Goal: Complete application form

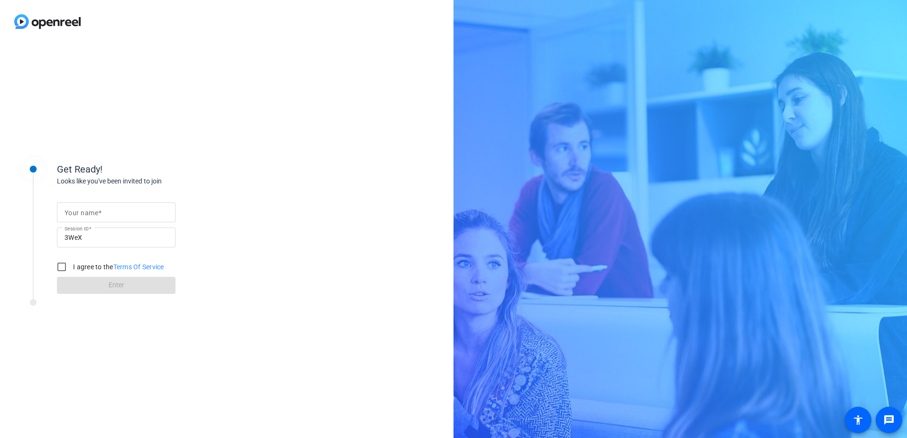
click at [80, 211] on mat-label "Your name" at bounding box center [81, 213] width 34 height 8
click at [80, 211] on input "Your name" at bounding box center [115, 212] width 103 height 11
type input "[PERSON_NAME]"
drag, startPoint x: 64, startPoint y: 268, endPoint x: 69, endPoint y: 269, distance: 5.7
click at [64, 269] on input "I agree to the Terms Of Service" at bounding box center [61, 266] width 19 height 19
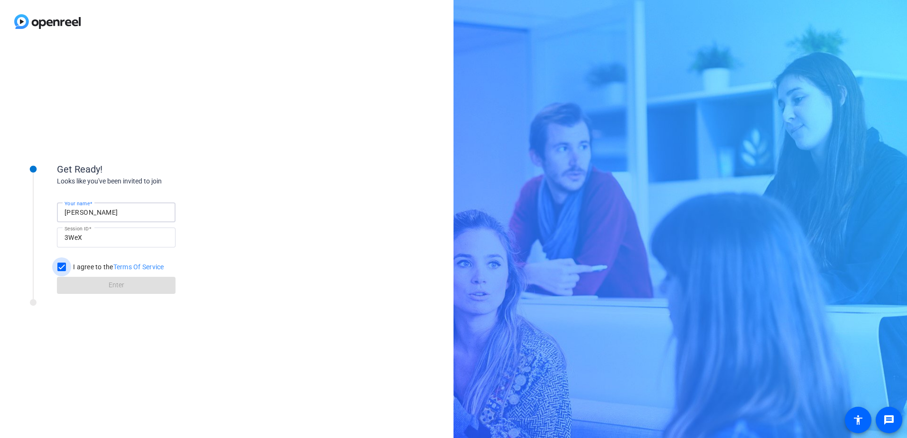
checkbox input "true"
click at [101, 285] on span at bounding box center [116, 285] width 119 height 23
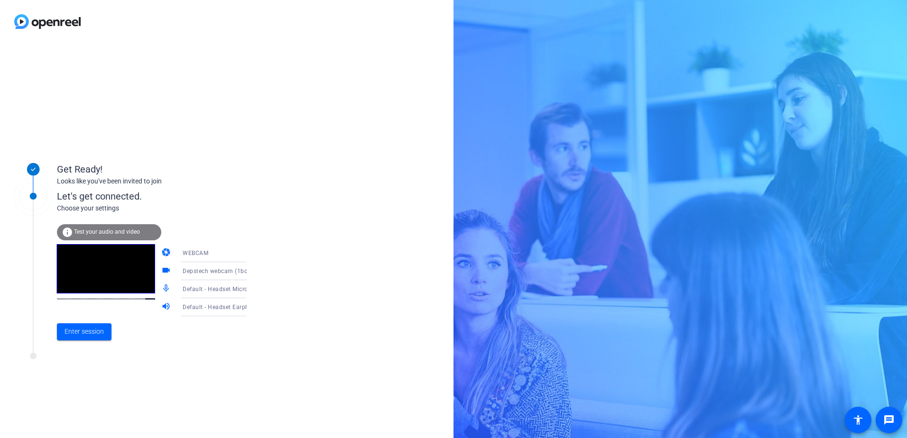
click at [186, 284] on div "Default - Headset Microphone (2- EPOS BTD 800) (1395:0382)" at bounding box center [218, 289] width 71 height 12
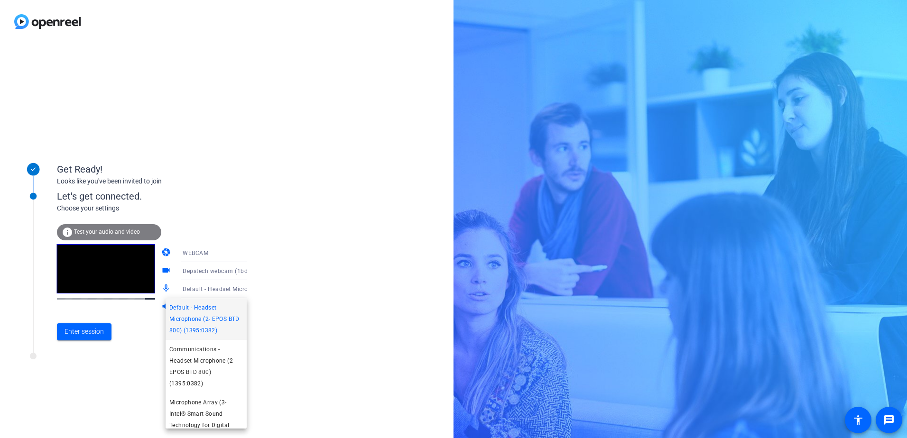
drag, startPoint x: 327, startPoint y: 257, endPoint x: 310, endPoint y: 260, distance: 17.5
click at [326, 257] on div at bounding box center [453, 219] width 907 height 438
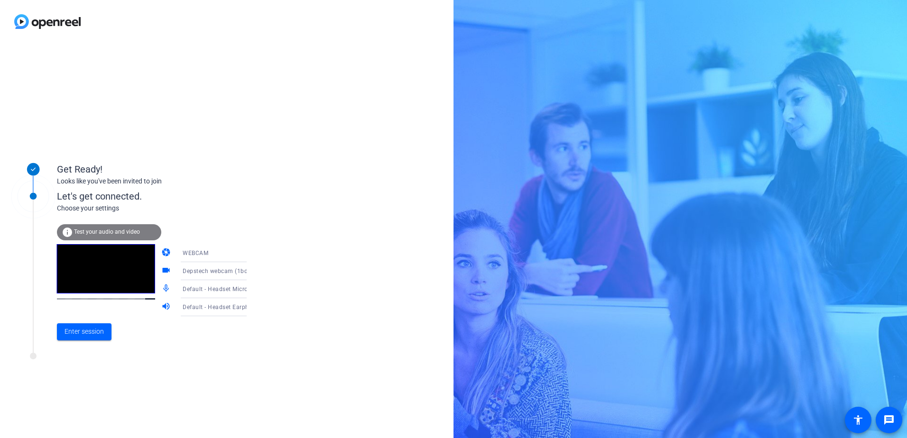
click at [201, 307] on span "Default - Headset Earphone (2- EPOS BTD 800) (1395:0382)" at bounding box center [265, 307] width 165 height 8
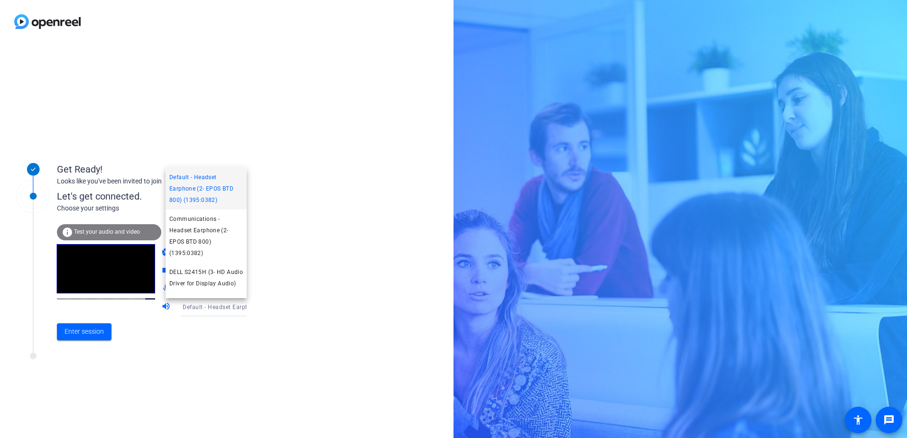
click at [193, 355] on div at bounding box center [453, 219] width 907 height 438
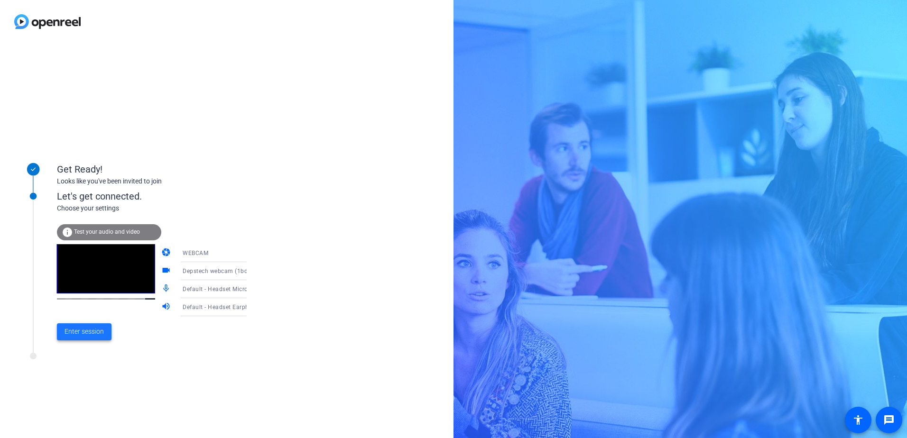
drag, startPoint x: 73, startPoint y: 333, endPoint x: 83, endPoint y: 333, distance: 9.5
click at [72, 333] on span "Enter session" at bounding box center [83, 332] width 39 height 10
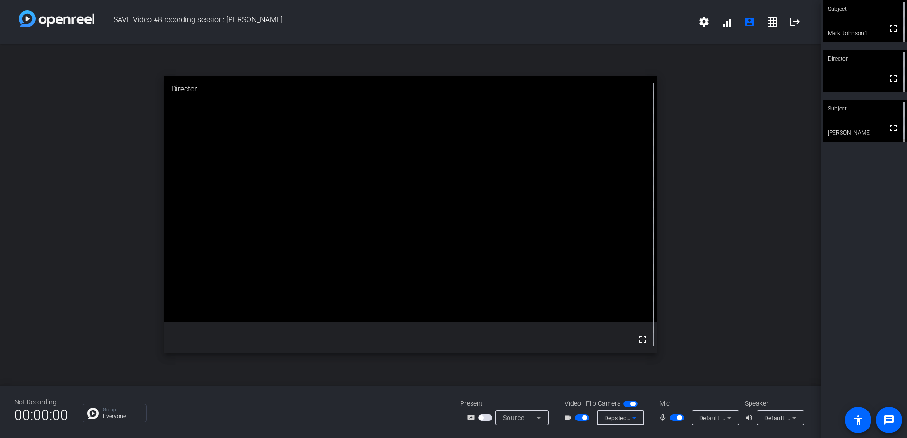
click at [622, 417] on span "Depstech webcam (1bdf:4960)" at bounding box center [646, 418] width 85 height 8
click at [622, 416] on div at bounding box center [453, 219] width 907 height 438
